Goal: Navigation & Orientation: Find specific page/section

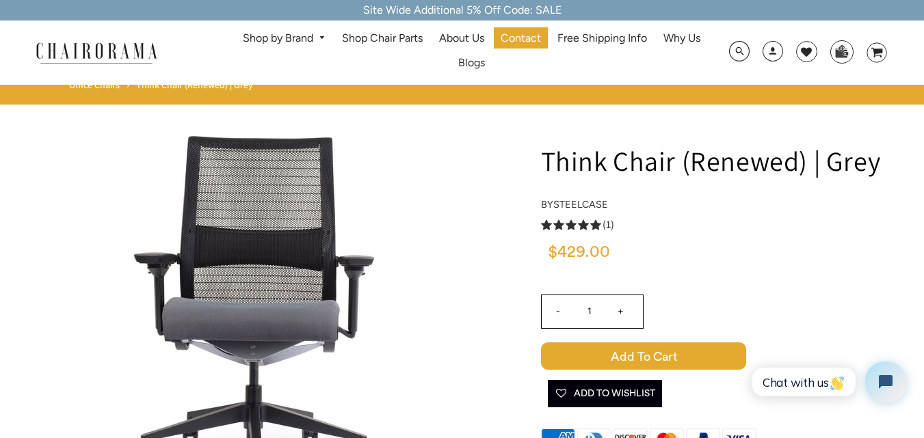
click at [278, 38] on link "Shop by Brand" at bounding box center [284, 38] width 96 height 21
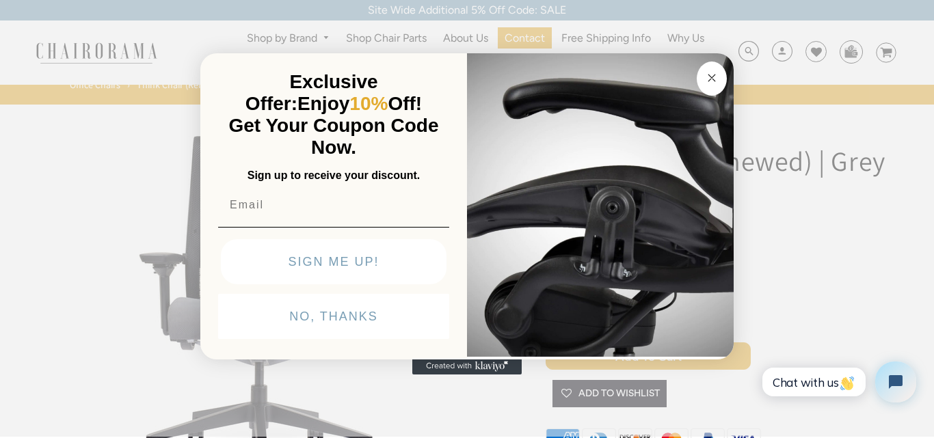
click at [705, 77] on circle "Close dialog" at bounding box center [713, 78] width 16 height 16
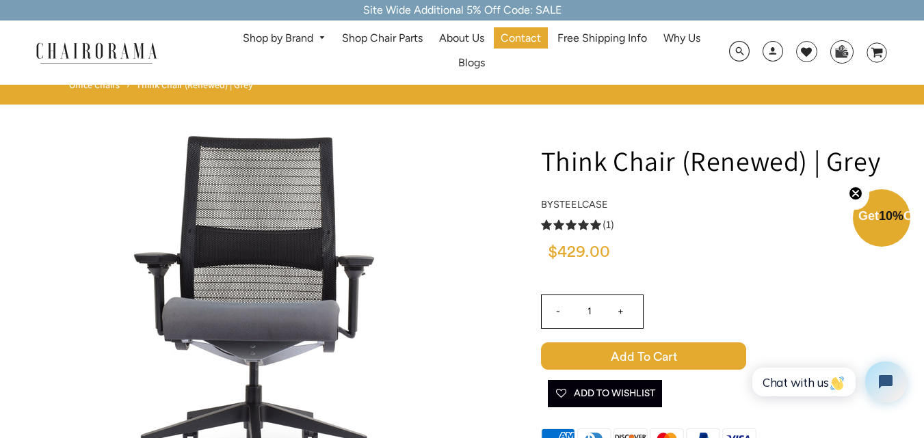
click at [288, 38] on link "Shop by Brand" at bounding box center [284, 38] width 96 height 21
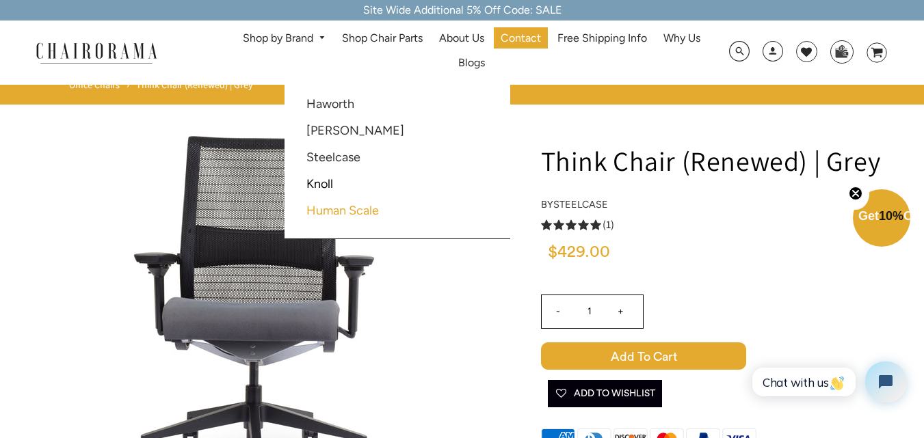
click at [353, 209] on link "Human Scale" at bounding box center [342, 210] width 73 height 15
